Goal: Book appointment/travel/reservation

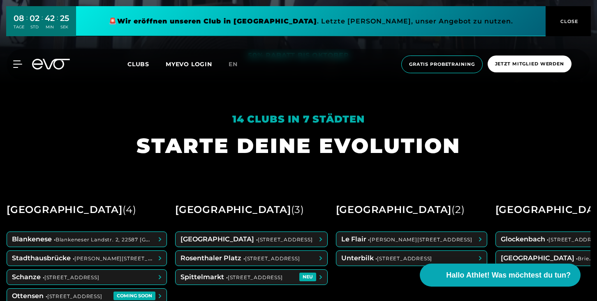
scroll to position [217, 0]
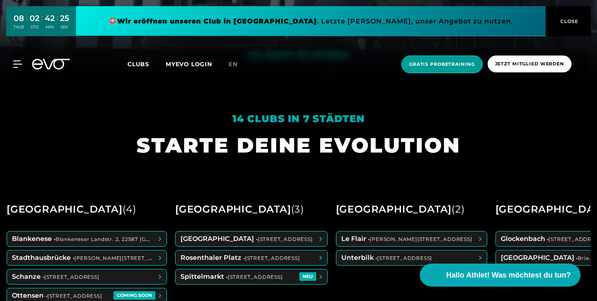
click at [443, 68] on span "Gratis Probetraining" at bounding box center [441, 64] width 81 height 18
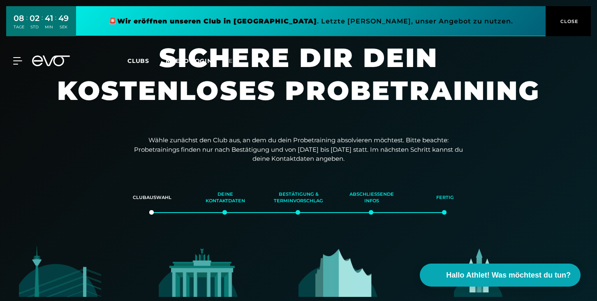
click at [559, 19] on span "CLOSE" at bounding box center [568, 21] width 20 height 7
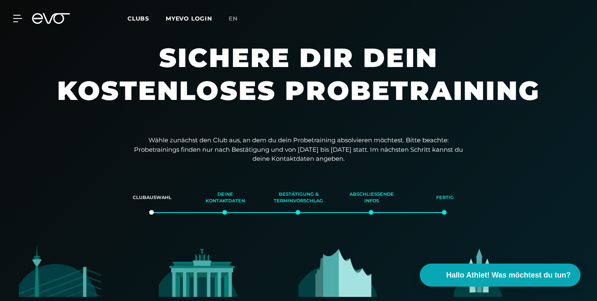
click at [52, 17] on icon at bounding box center [56, 18] width 27 height 11
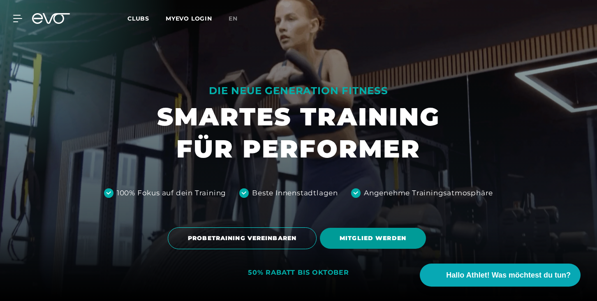
click at [385, 240] on span "MITGLIED WERDEN" at bounding box center [372, 238] width 67 height 9
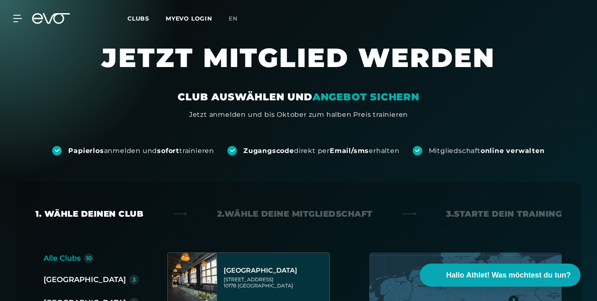
click at [59, 19] on icon at bounding box center [51, 18] width 38 height 11
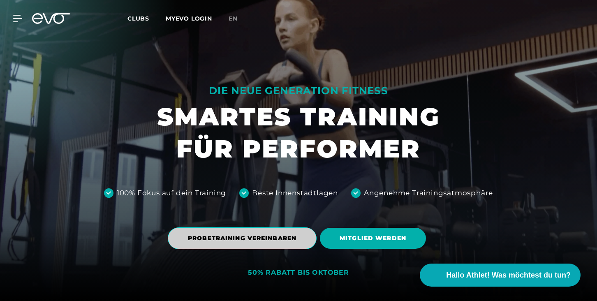
click at [276, 242] on span "PROBETRAINING VEREINBAREN" at bounding box center [242, 238] width 108 height 9
